Goal: Task Accomplishment & Management: Complete application form

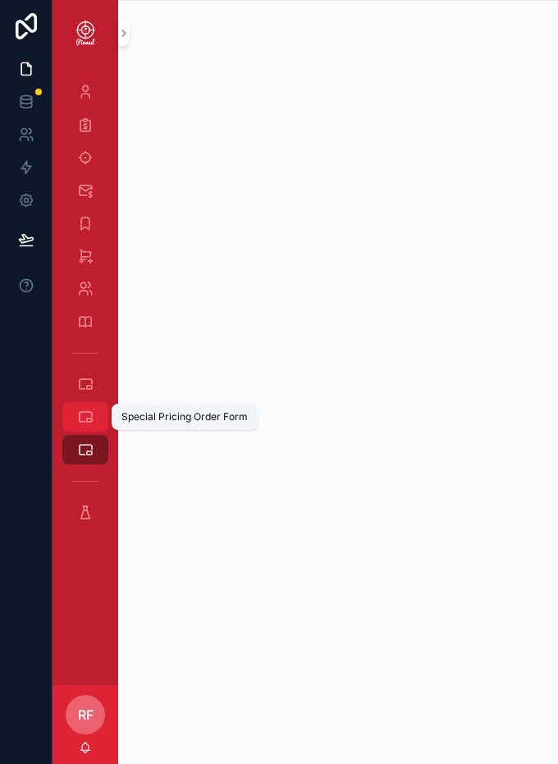
click at [80, 427] on div "Special Pricing Order Form" at bounding box center [85, 417] width 26 height 26
